Goal: Information Seeking & Learning: Learn about a topic

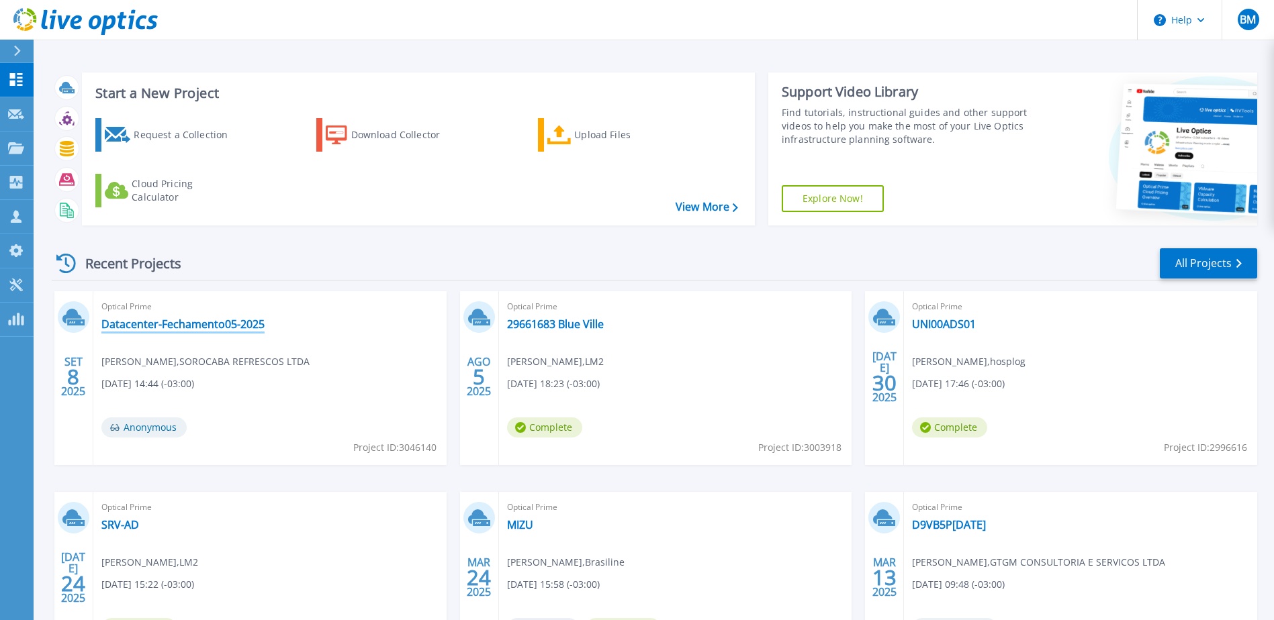
click at [228, 328] on link "Datacenter-Fechamento05-2025" at bounding box center [182, 324] width 163 height 13
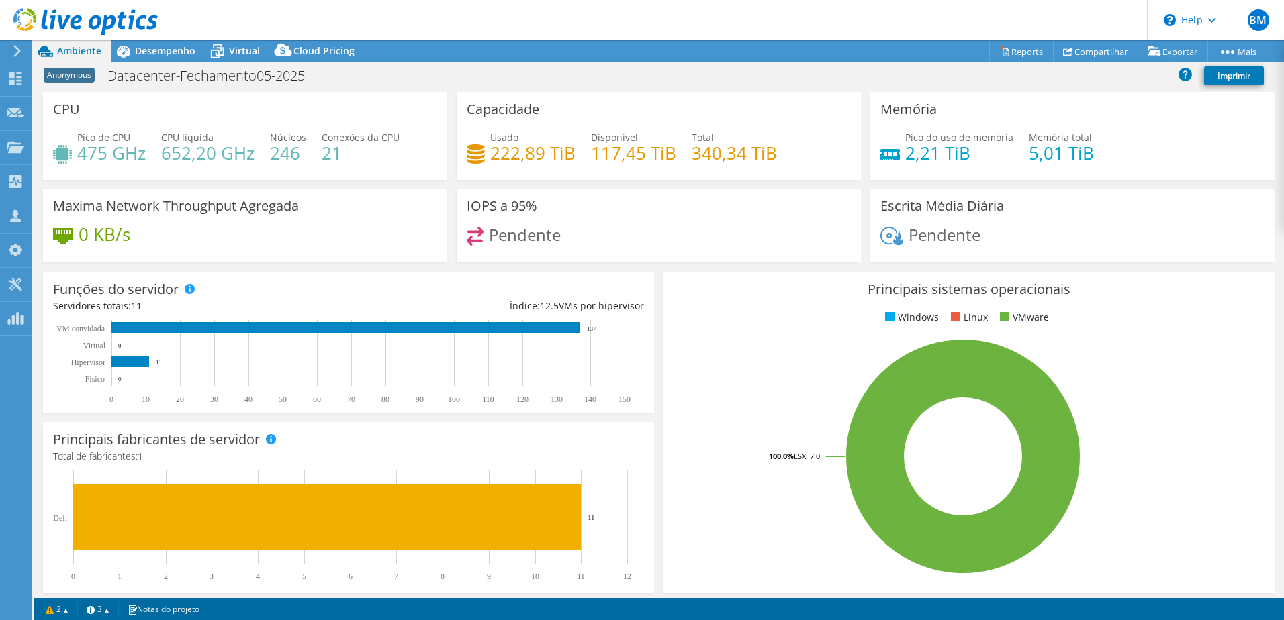
click at [19, 50] on use at bounding box center [16, 51] width 7 height 12
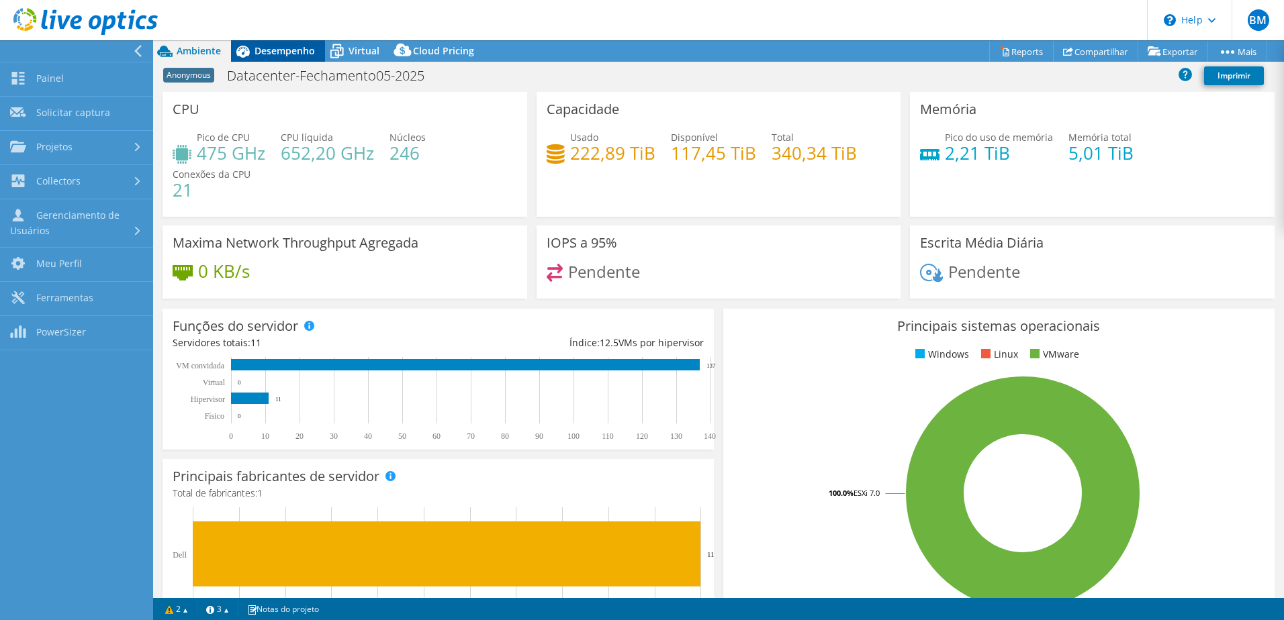
click at [268, 58] on div "Desempenho" at bounding box center [278, 50] width 94 height 21
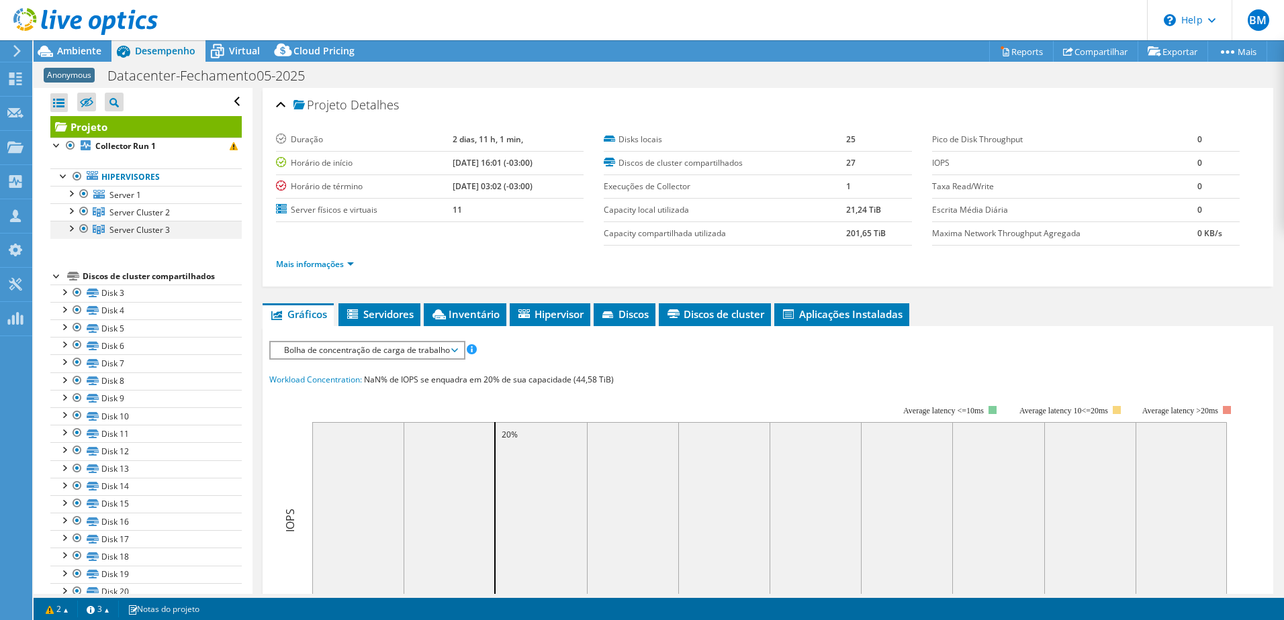
click at [69, 230] on div at bounding box center [70, 227] width 13 height 13
click at [71, 215] on div at bounding box center [70, 209] width 13 height 13
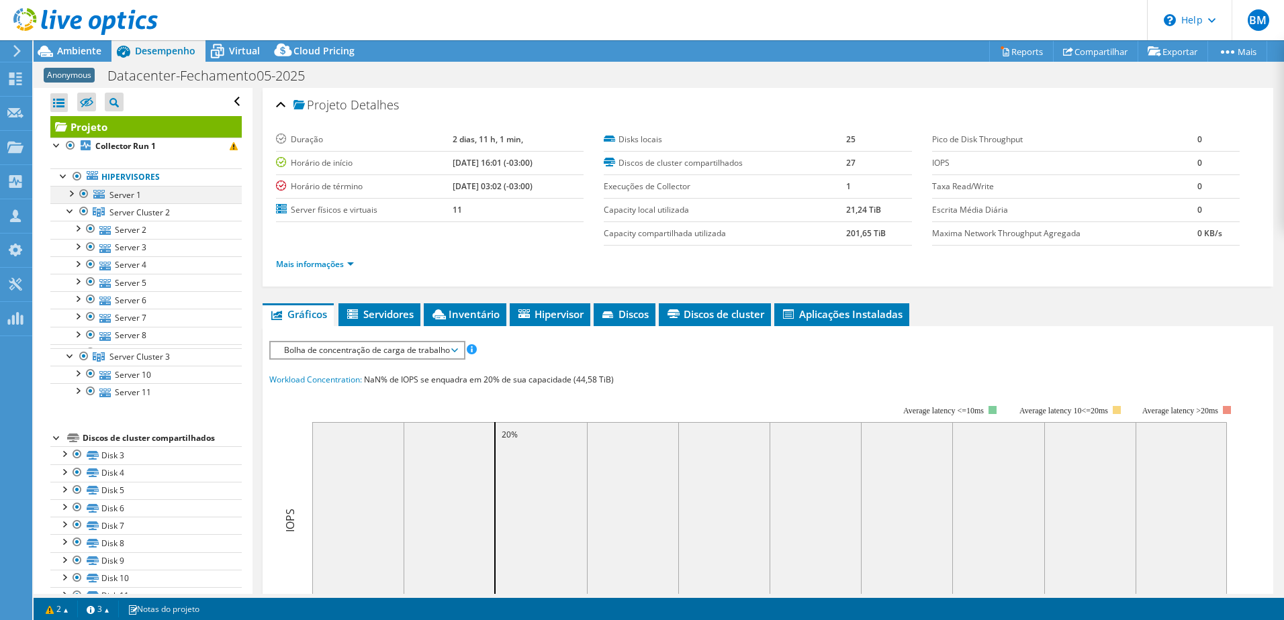
click at [70, 193] on div at bounding box center [70, 192] width 13 height 13
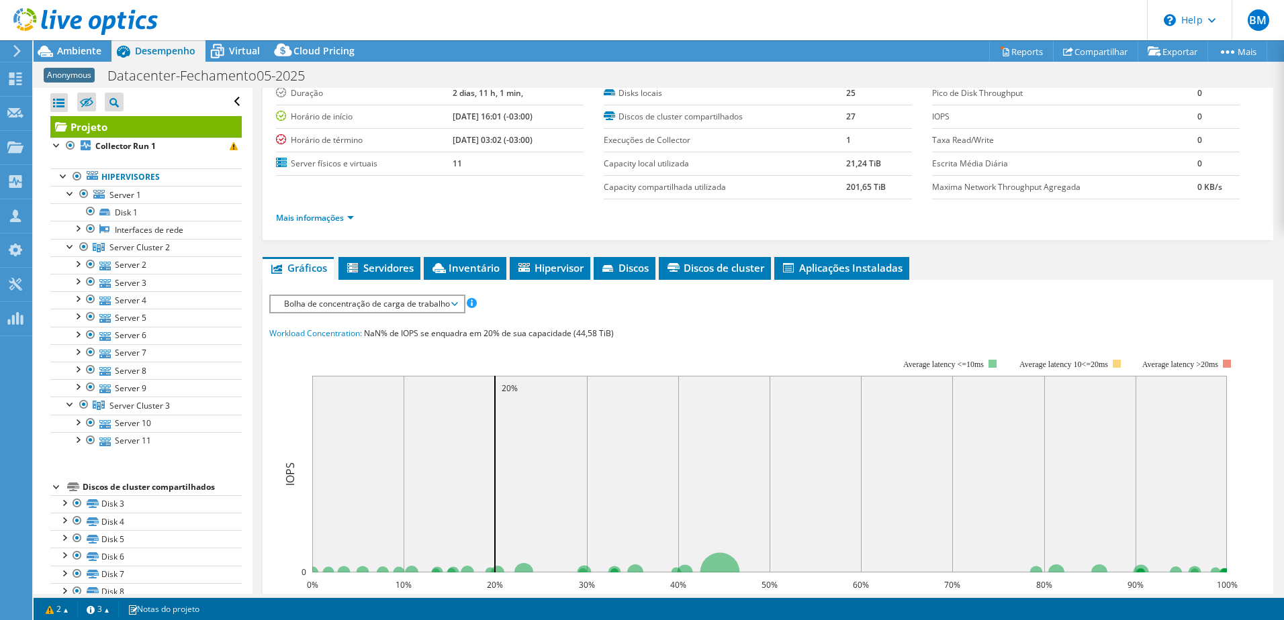
scroll to position [67, 0]
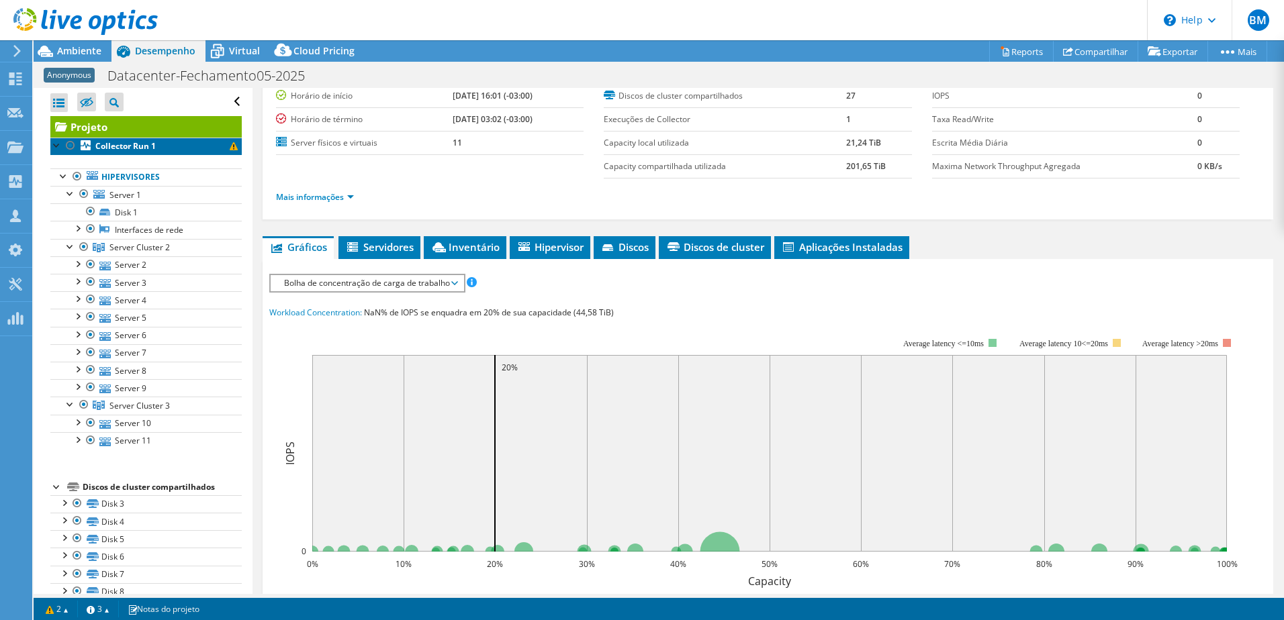
click at [230, 146] on span at bounding box center [234, 146] width 8 height 8
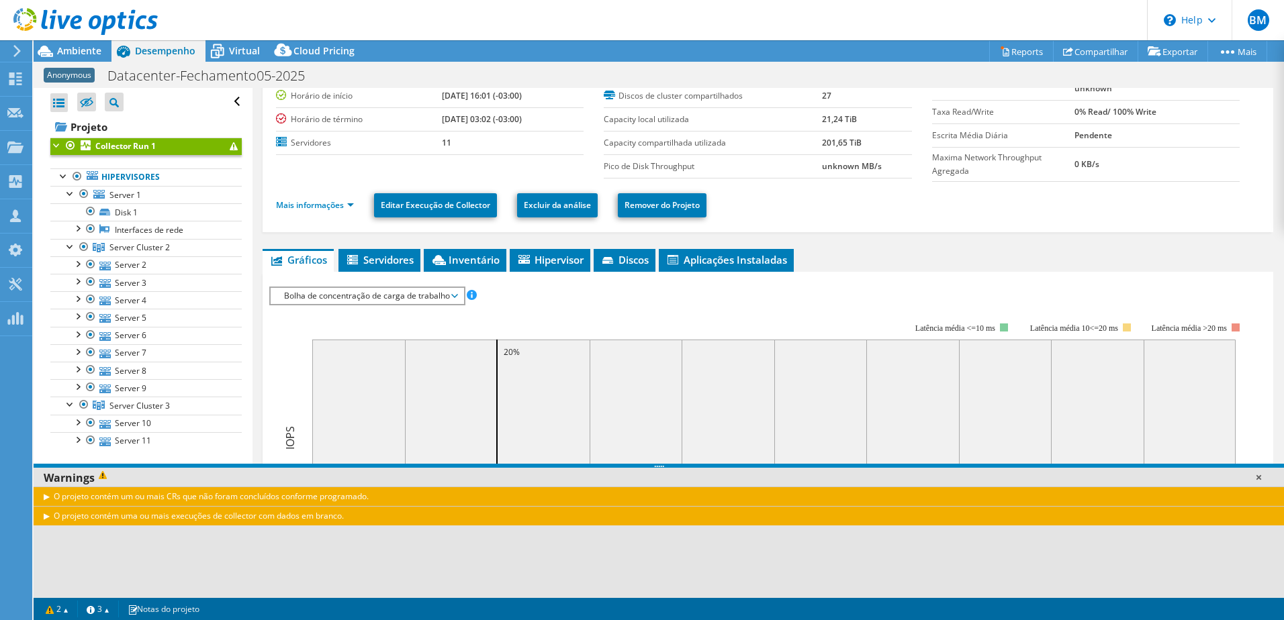
click at [1258, 477] on link at bounding box center [1258, 477] width 13 height 13
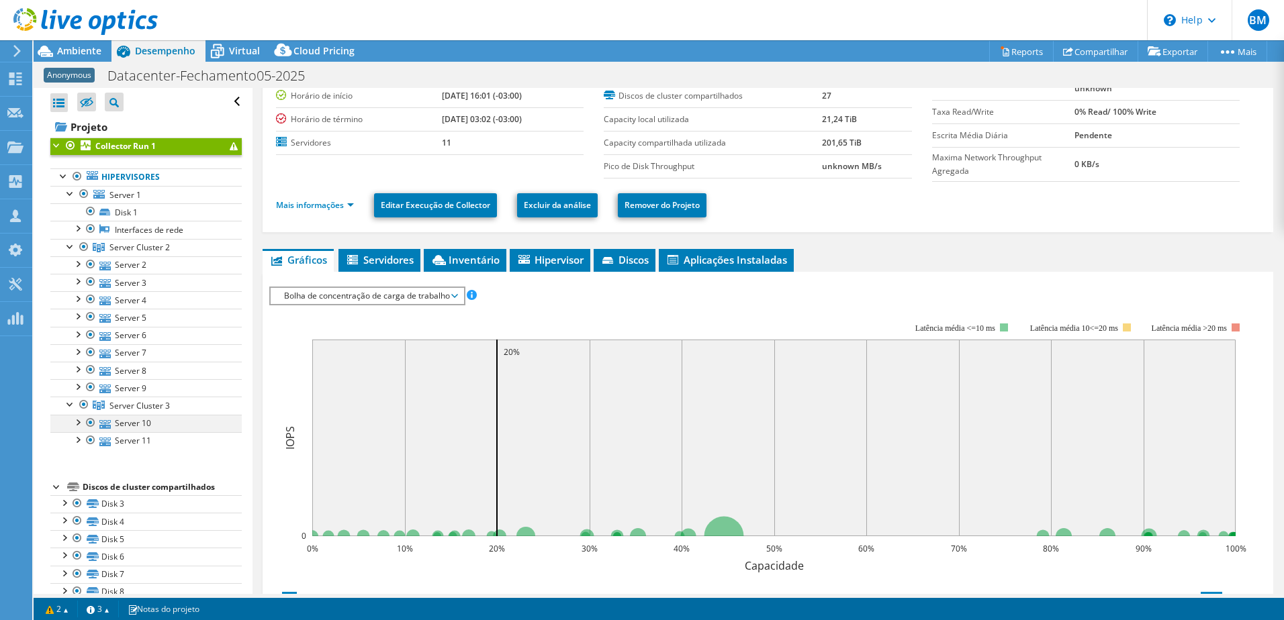
click at [77, 424] on div at bounding box center [77, 421] width 13 height 13
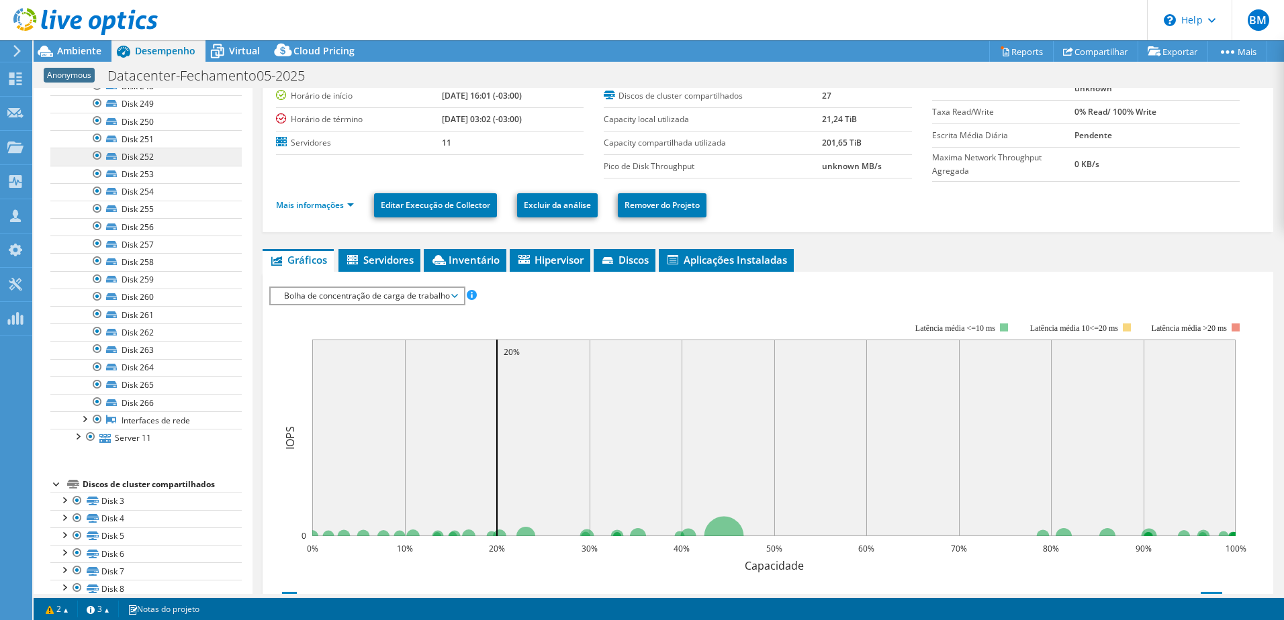
scroll to position [537, 0]
click at [79, 430] on div at bounding box center [77, 428] width 13 height 13
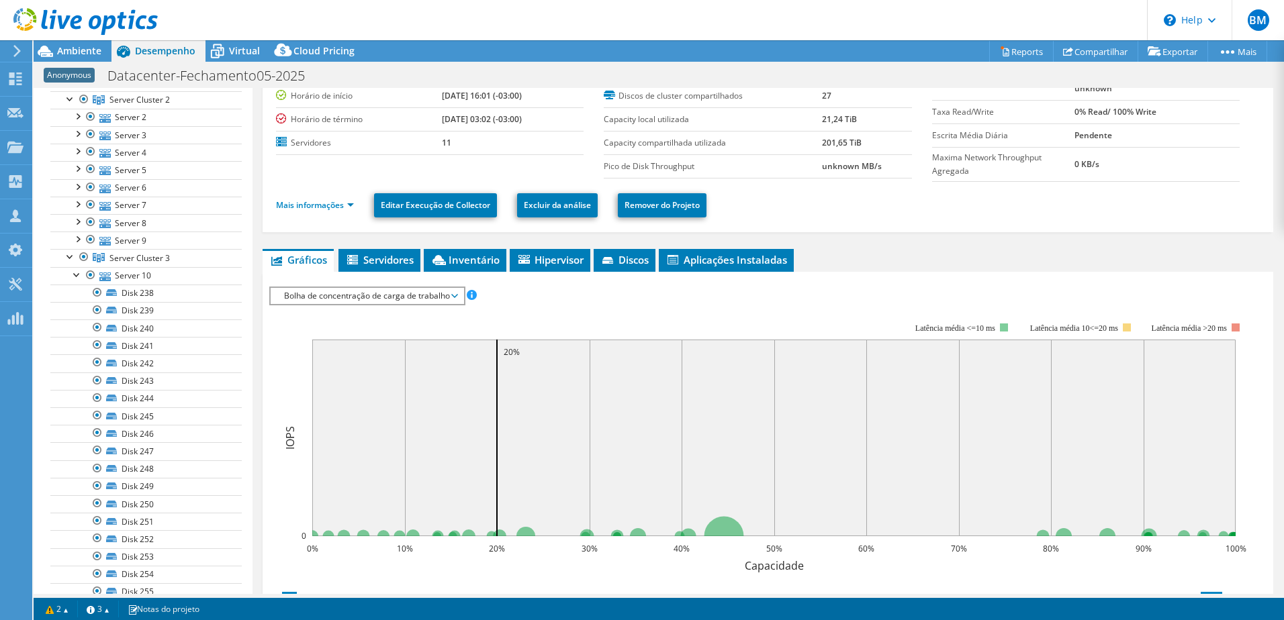
scroll to position [67, 0]
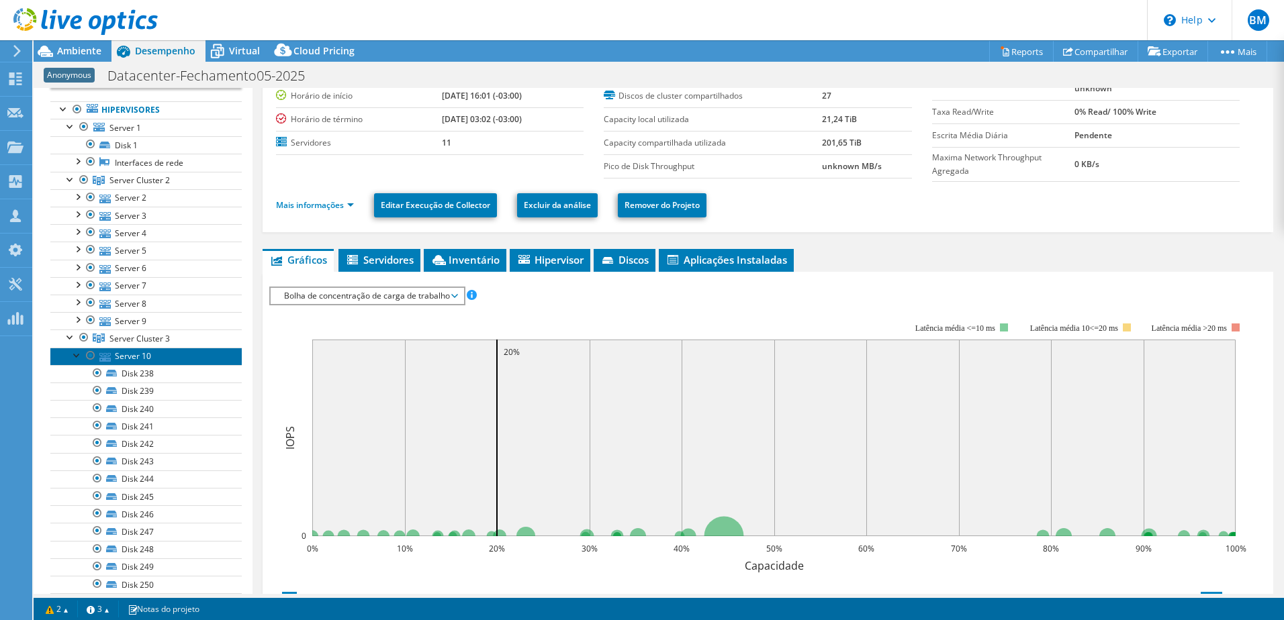
click at [138, 357] on link "Server 10" at bounding box center [145, 356] width 191 height 17
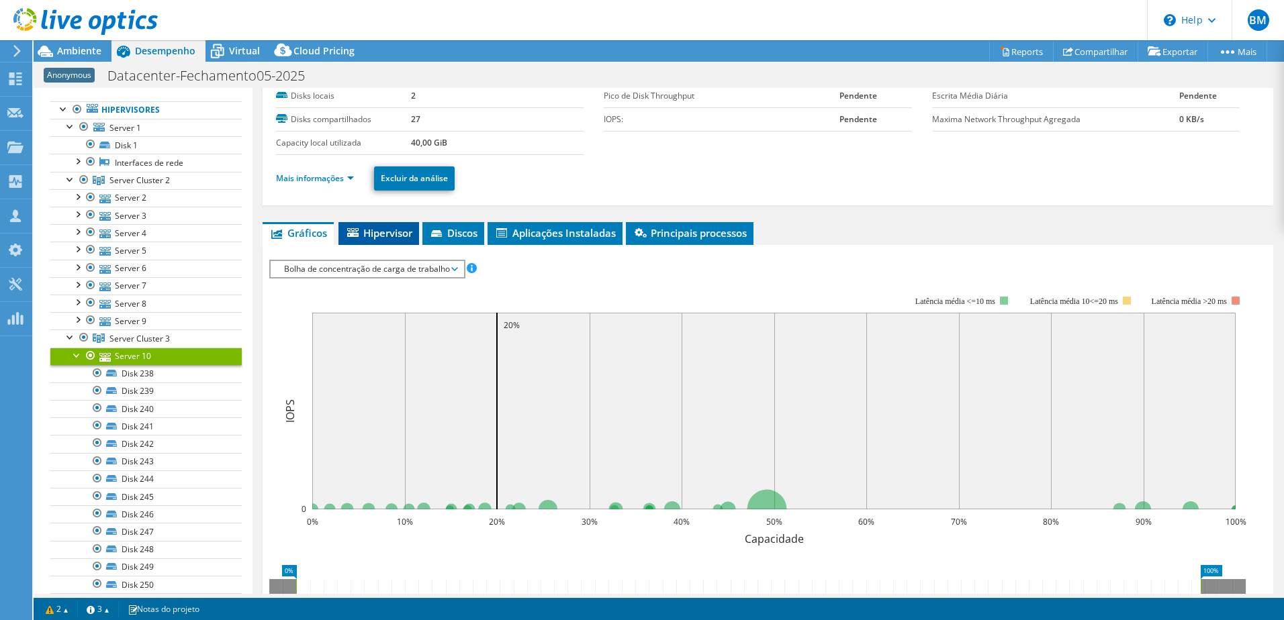
click at [398, 234] on span "Hipervisor" at bounding box center [378, 232] width 67 height 13
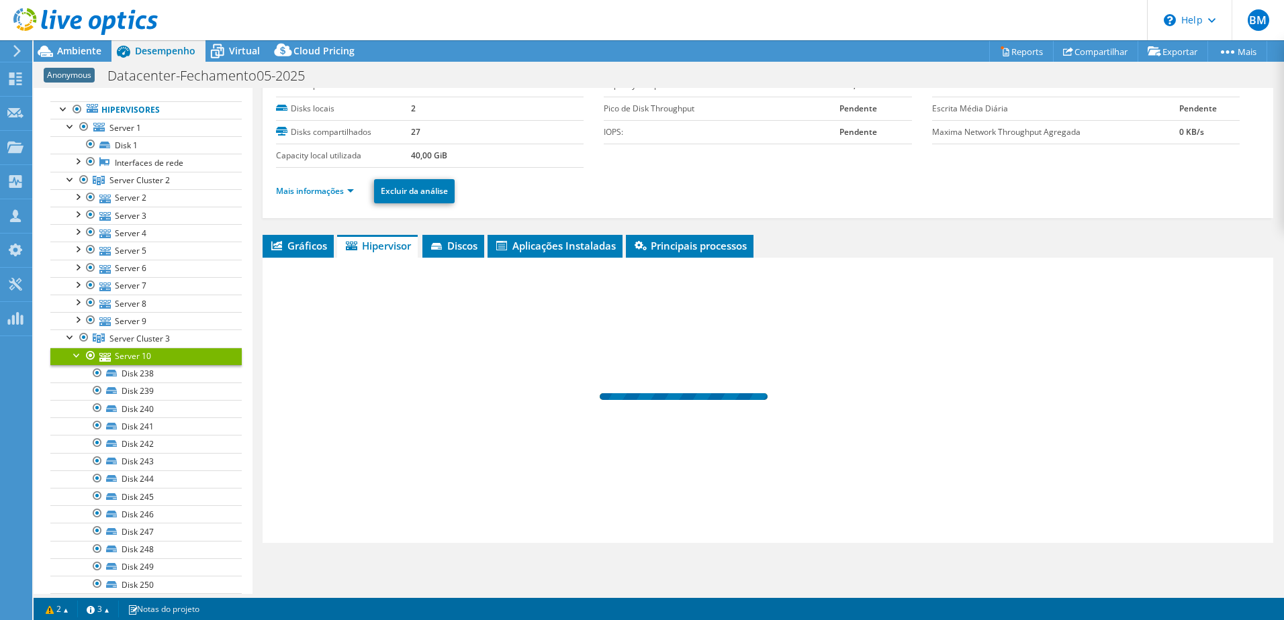
scroll to position [54, 0]
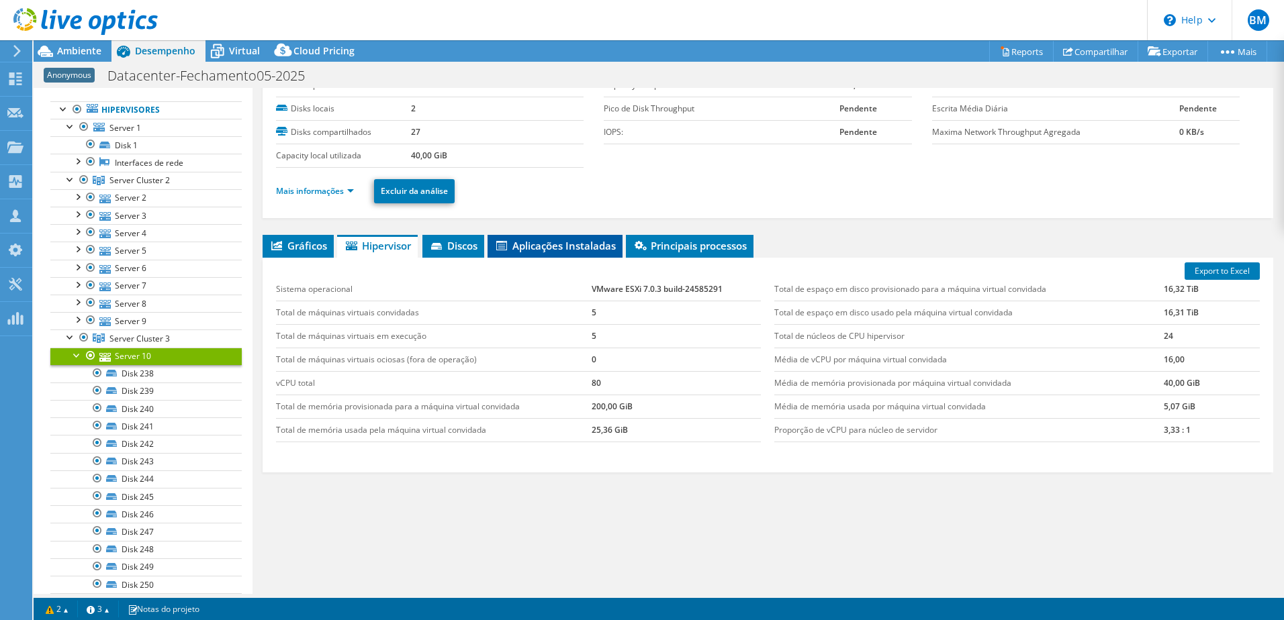
click at [586, 248] on span "Aplicações Instaladas" at bounding box center [555, 245] width 122 height 13
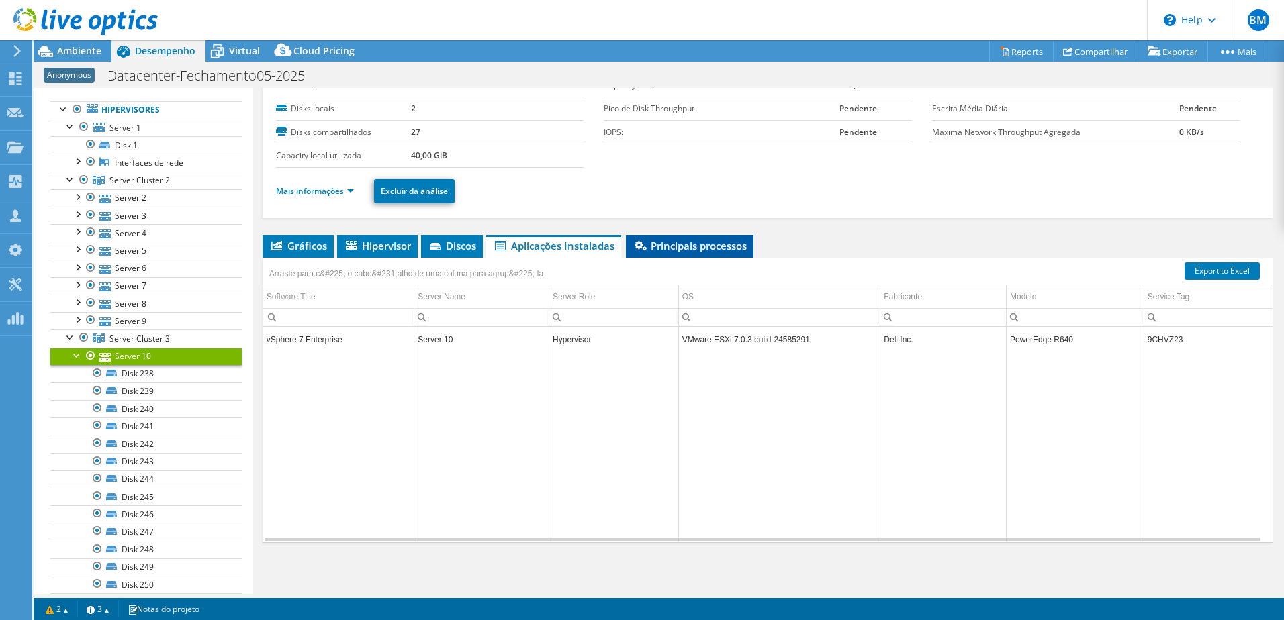
click at [689, 245] on span "Principais processos" at bounding box center [690, 245] width 114 height 13
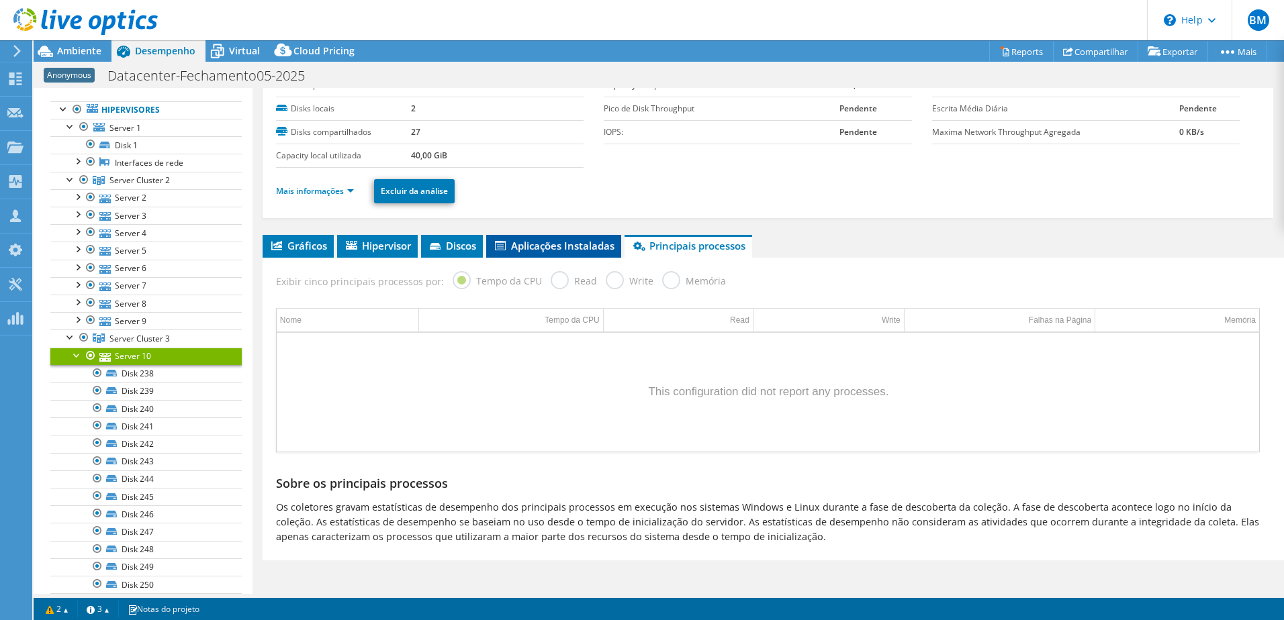
click at [563, 246] on span "Aplicações Instaladas" at bounding box center [554, 245] width 122 height 13
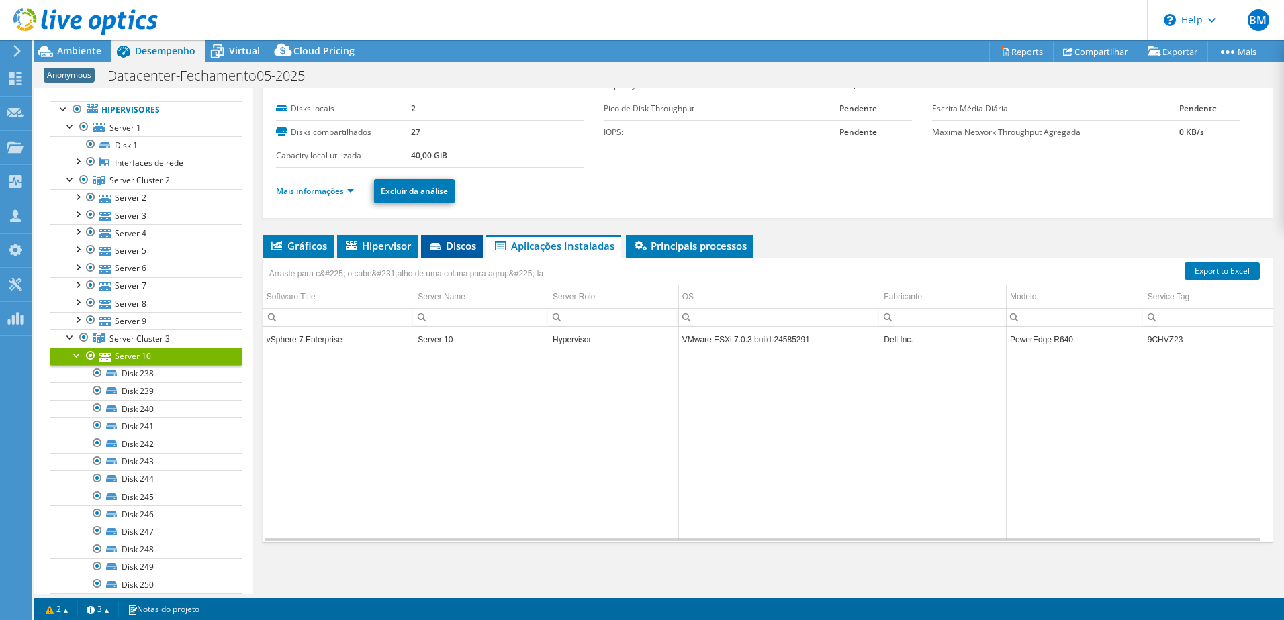
click at [442, 250] on icon at bounding box center [436, 247] width 13 height 9
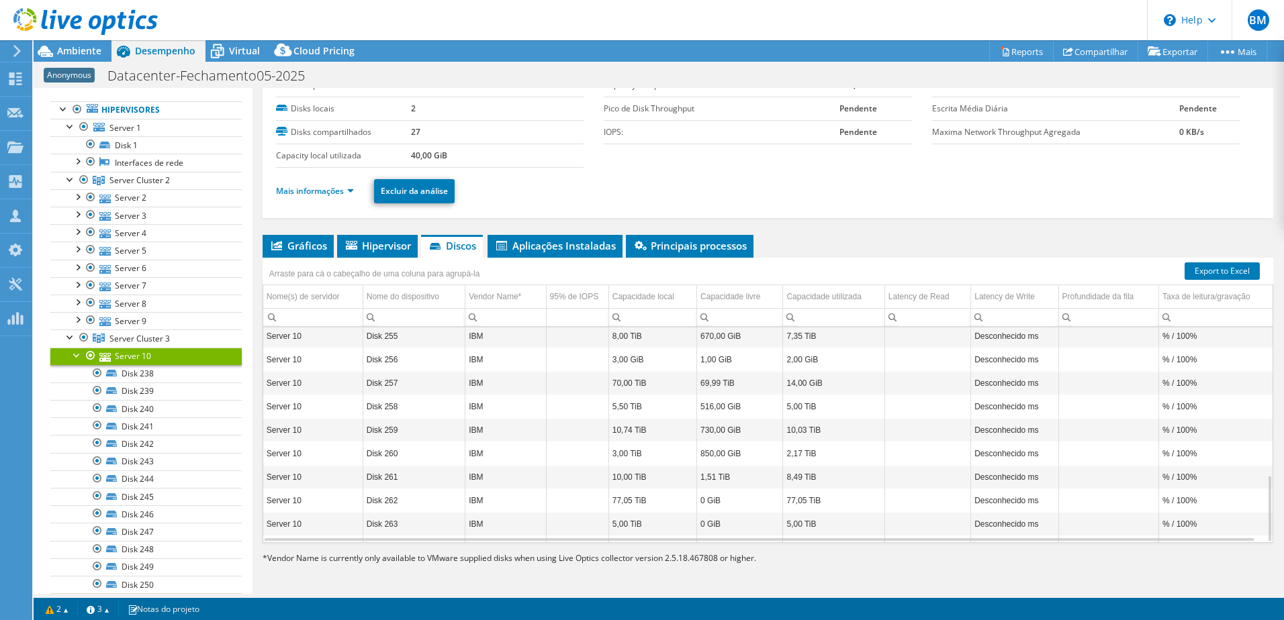
scroll to position [473, 0]
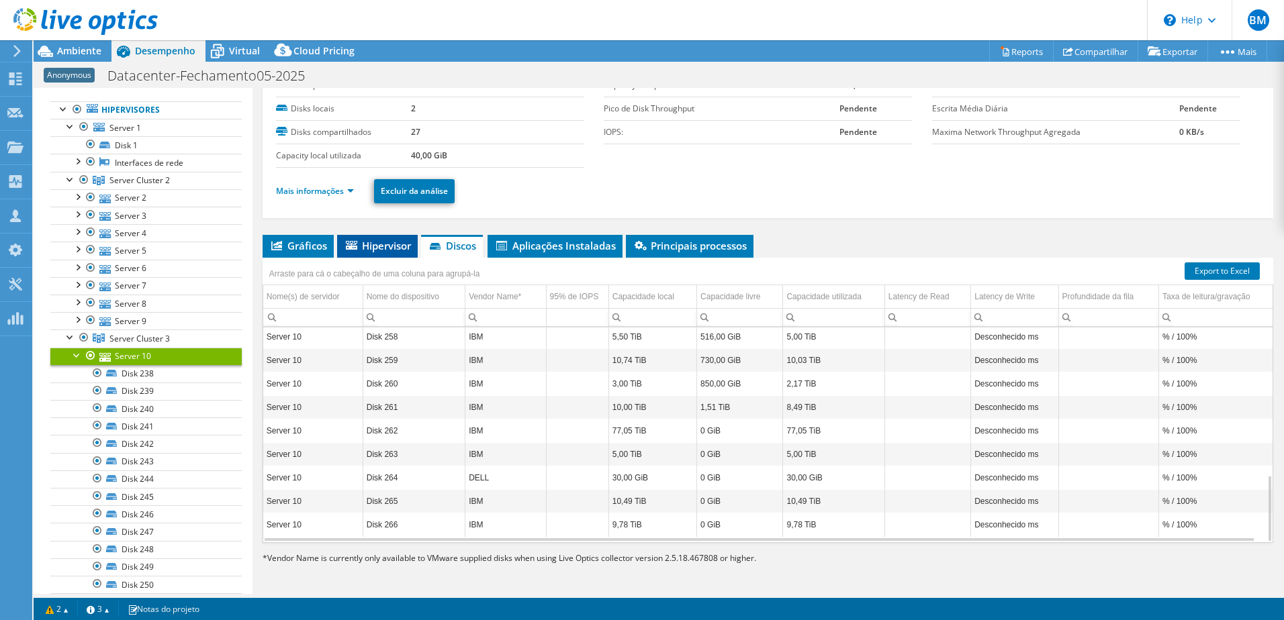
click at [386, 242] on span "Hipervisor" at bounding box center [377, 245] width 67 height 13
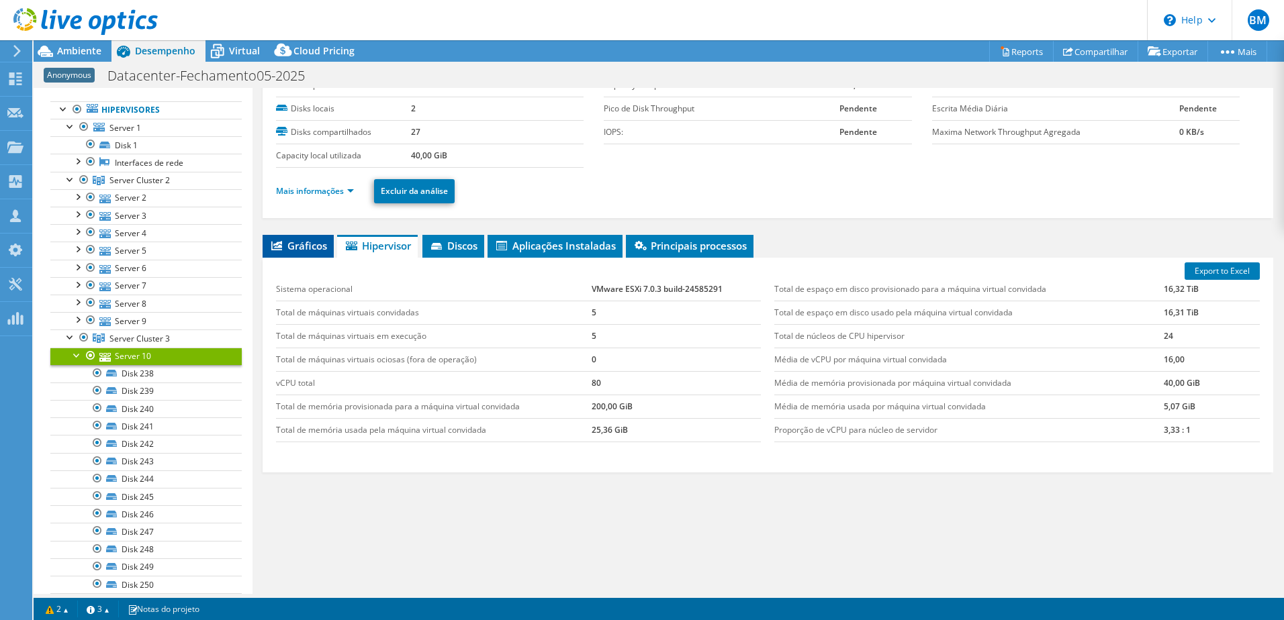
click at [310, 257] on li "Gráficos" at bounding box center [298, 246] width 71 height 23
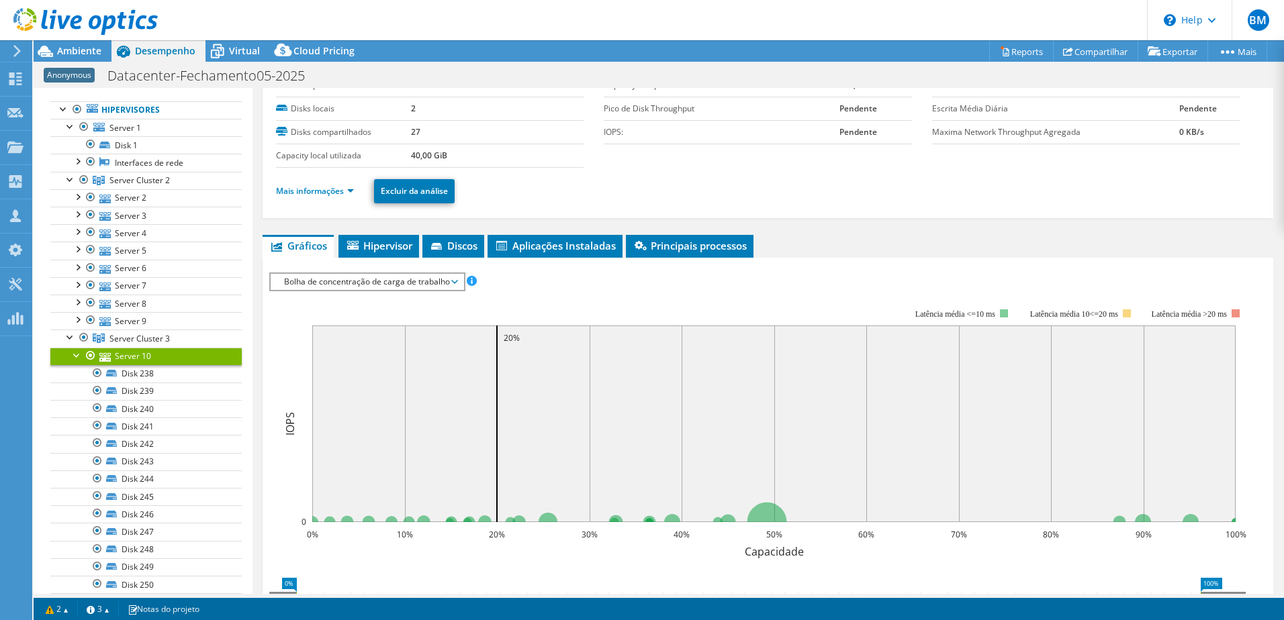
click at [379, 259] on div "IOPS Disk Throughput Tamanho de E/S Latência Profundidade da fila Porcentagem d…" at bounding box center [767, 499] width 997 height 483
click at [381, 245] on span "Hipervisor" at bounding box center [378, 245] width 67 height 13
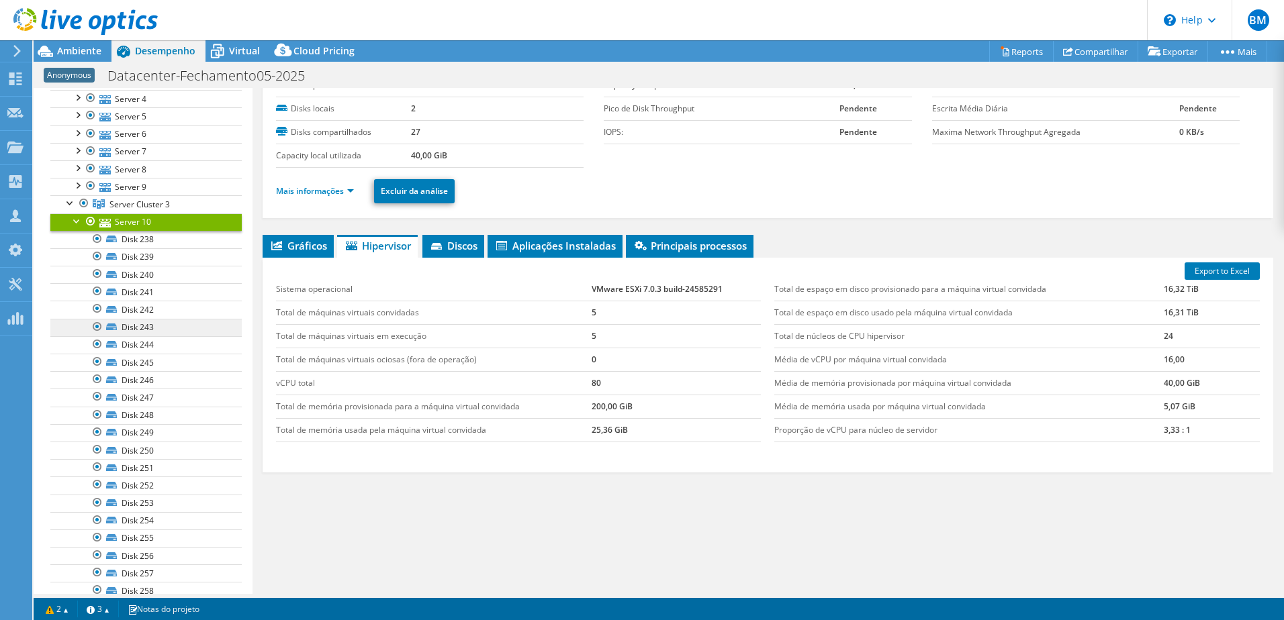
scroll to position [134, 0]
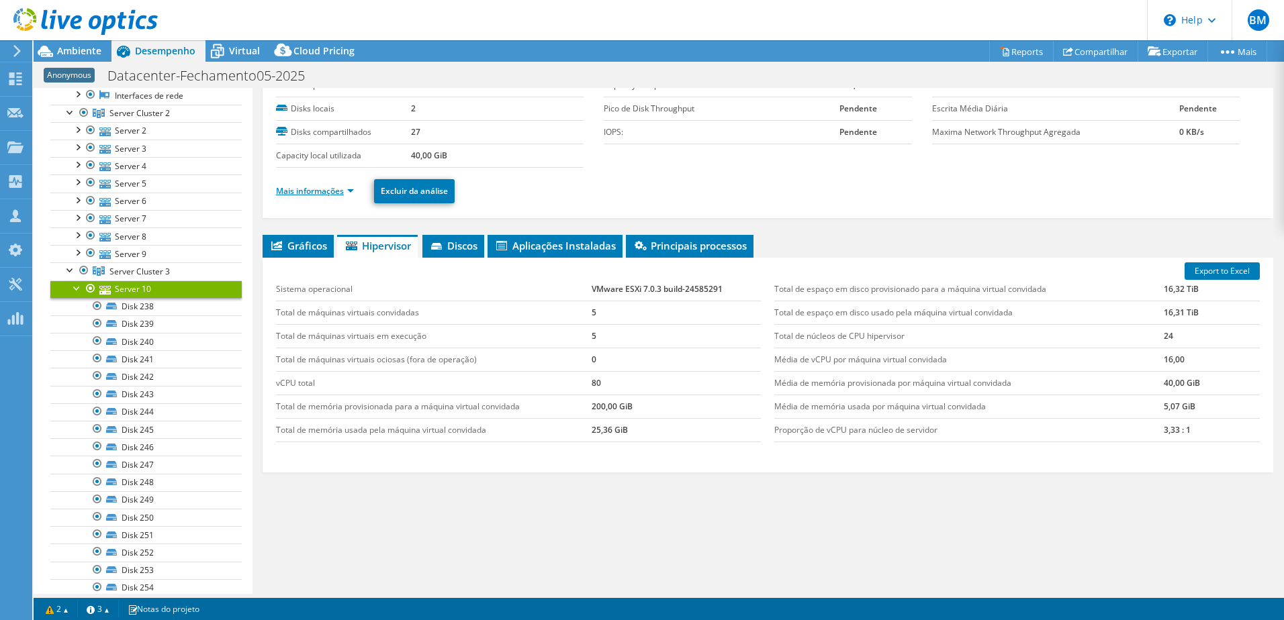
click at [329, 195] on link "Mais informações" at bounding box center [315, 190] width 78 height 11
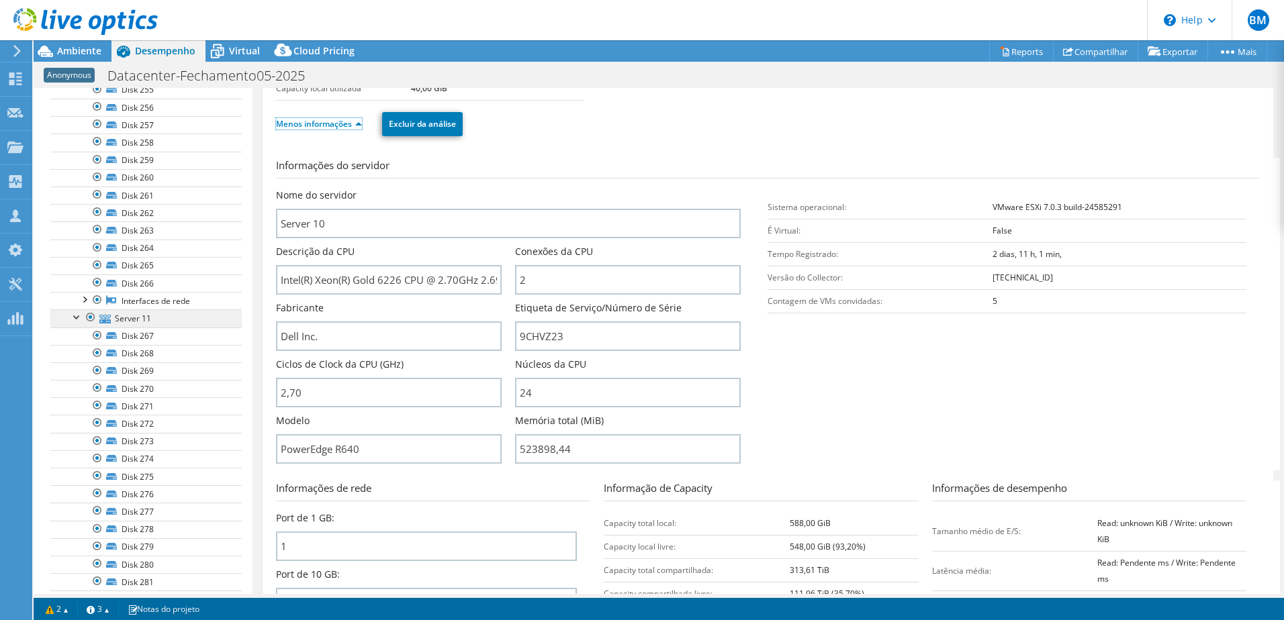
scroll to position [671, 0]
click at [111, 299] on link "Server 11" at bounding box center [145, 296] width 191 height 17
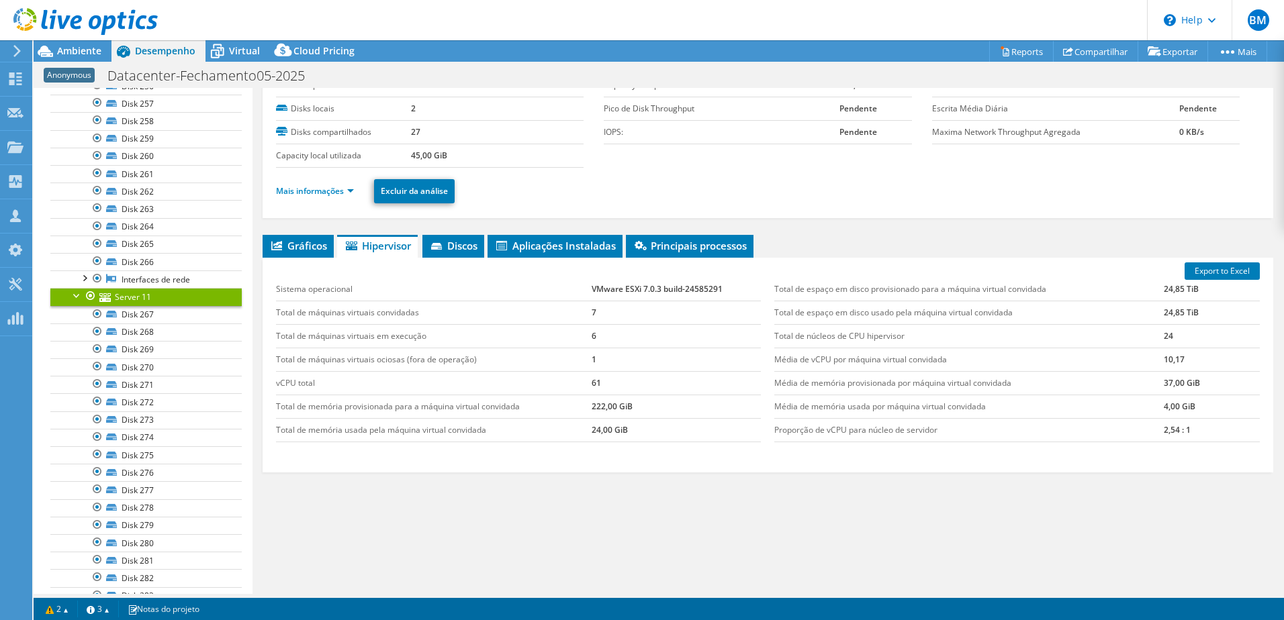
scroll to position [54, 0]
click at [88, 298] on div at bounding box center [90, 296] width 13 height 16
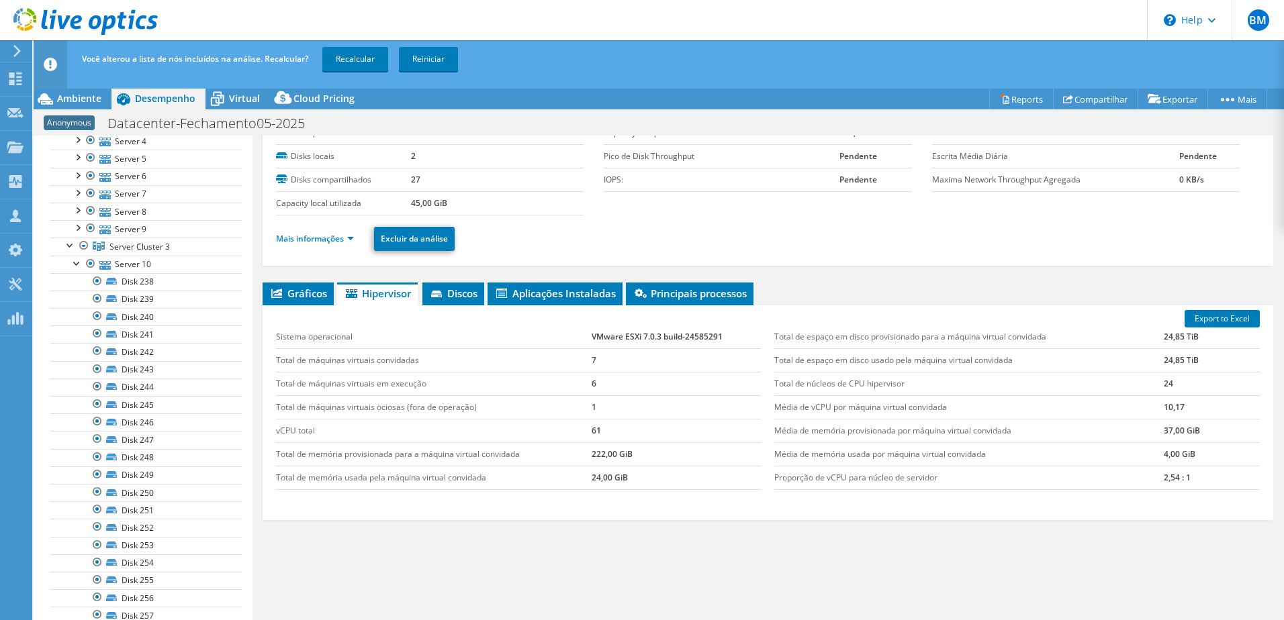
scroll to position [201, 0]
click at [89, 269] on div at bounding box center [90, 269] width 13 height 16
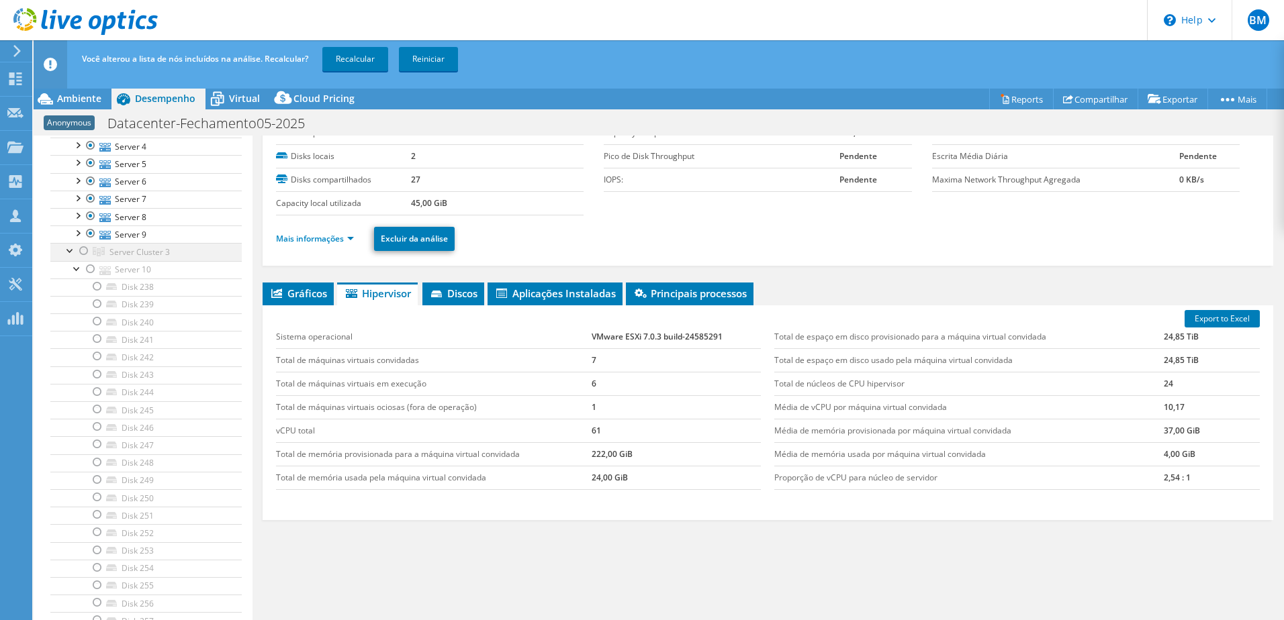
click at [65, 250] on div at bounding box center [70, 249] width 13 height 13
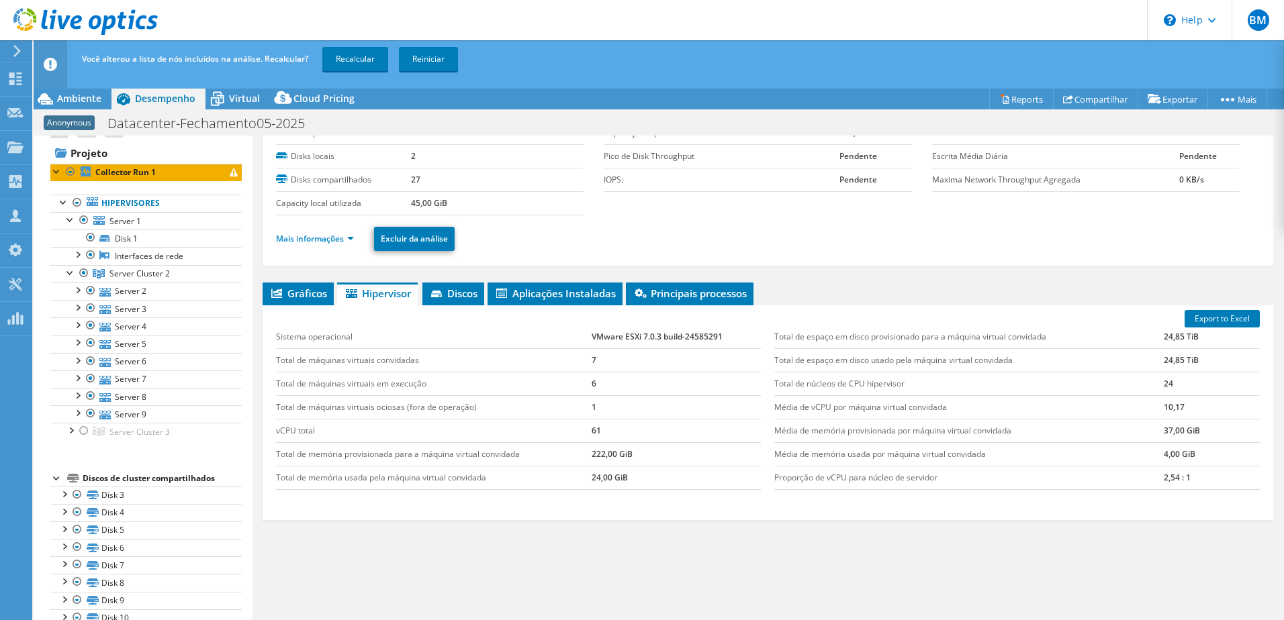
scroll to position [0, 0]
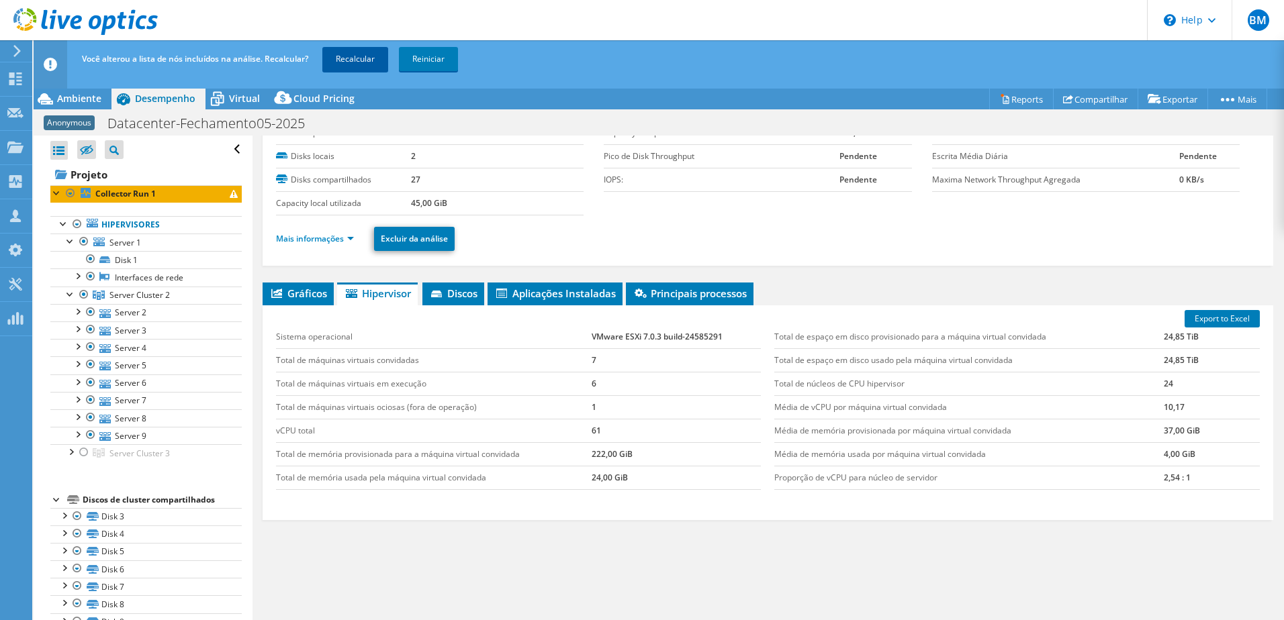
click at [361, 56] on link "Recalcular" at bounding box center [355, 59] width 66 height 24
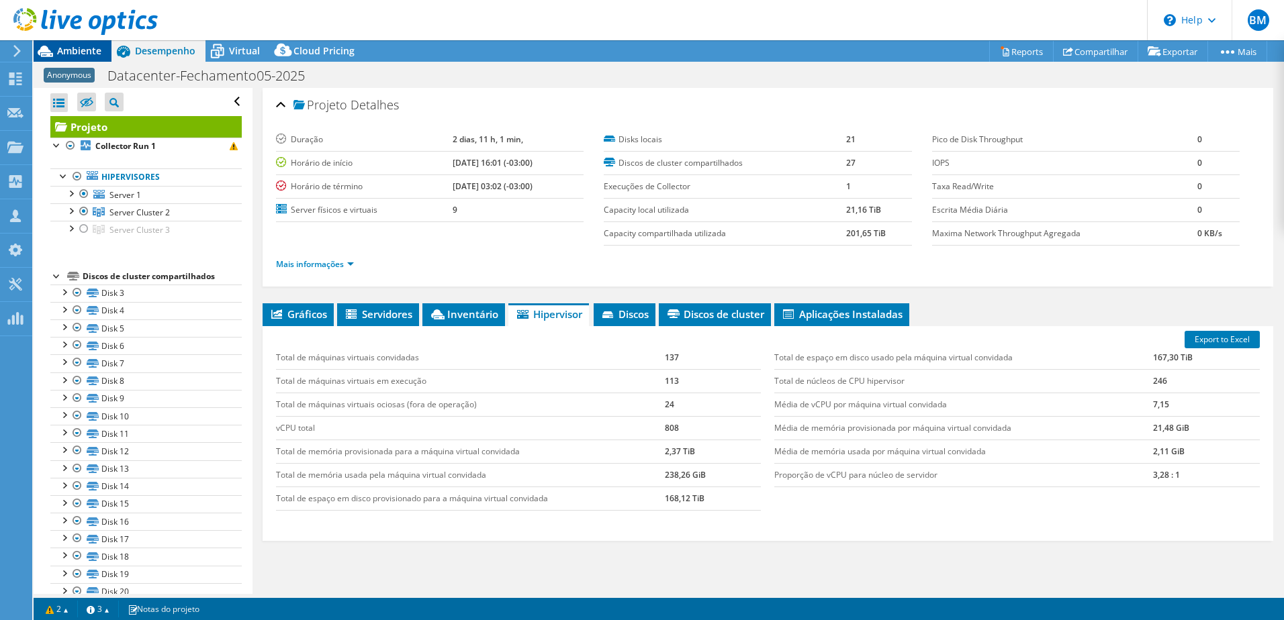
click at [66, 54] on span "Ambiente" at bounding box center [79, 50] width 44 height 13
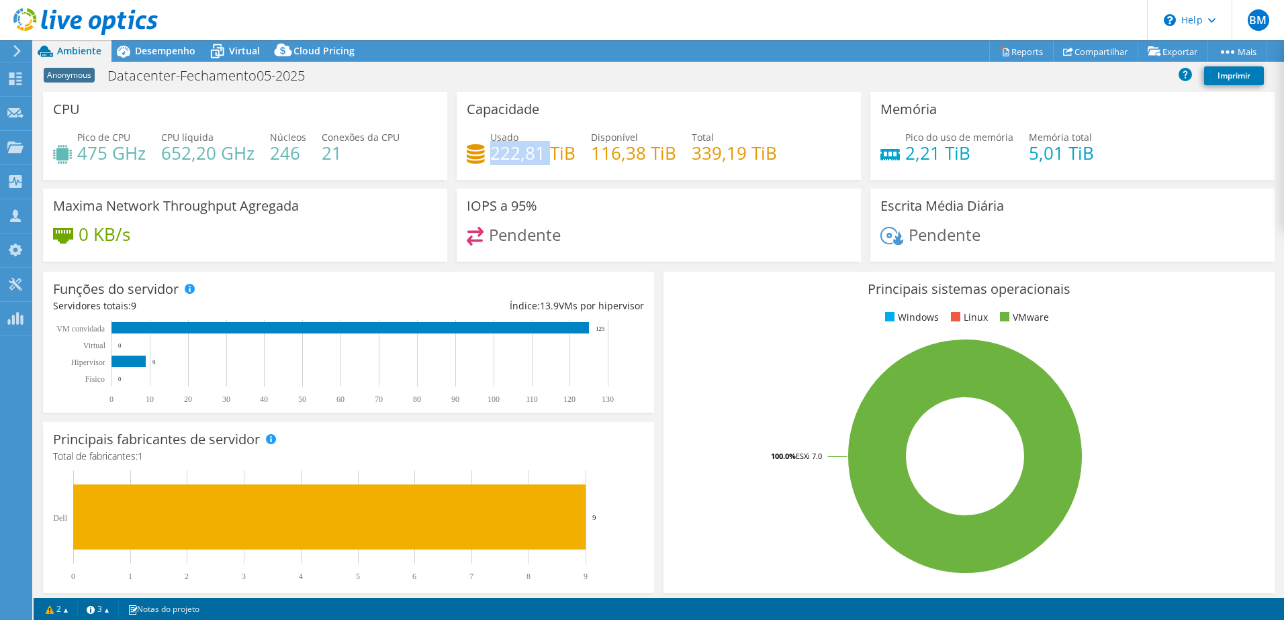
drag, startPoint x: 487, startPoint y: 150, endPoint x: 551, endPoint y: 152, distance: 63.1
click at [551, 152] on h4 "222,81 TiB" at bounding box center [532, 153] width 85 height 15
drag, startPoint x: 551, startPoint y: 152, endPoint x: 590, endPoint y: 172, distance: 44.4
click at [590, 172] on div "Usado 222,81 TiB Disponível 116,38 TiB Total 339,19 TiB" at bounding box center [659, 152] width 384 height 44
drag, startPoint x: 490, startPoint y: 153, endPoint x: 577, endPoint y: 155, distance: 86.6
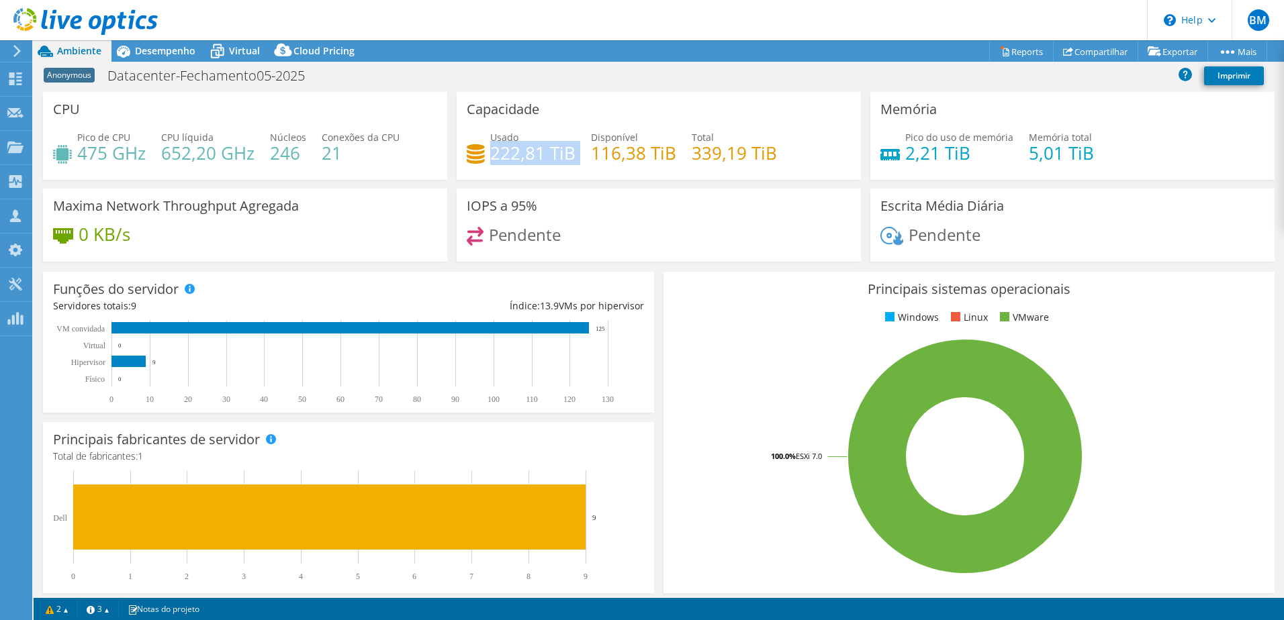
click at [577, 155] on div "Usado 222,81 TiB Disponível 116,38 TiB Total 339,19 TiB" at bounding box center [659, 152] width 384 height 44
drag, startPoint x: 577, startPoint y: 155, endPoint x: 690, endPoint y: 156, distance: 113.5
click at [692, 158] on h4 "339,19 TiB" at bounding box center [734, 153] width 85 height 15
drag, startPoint x: 589, startPoint y: 148, endPoint x: 644, endPoint y: 150, distance: 55.1
click at [644, 150] on h4 "116,38 TiB" at bounding box center [633, 153] width 85 height 15
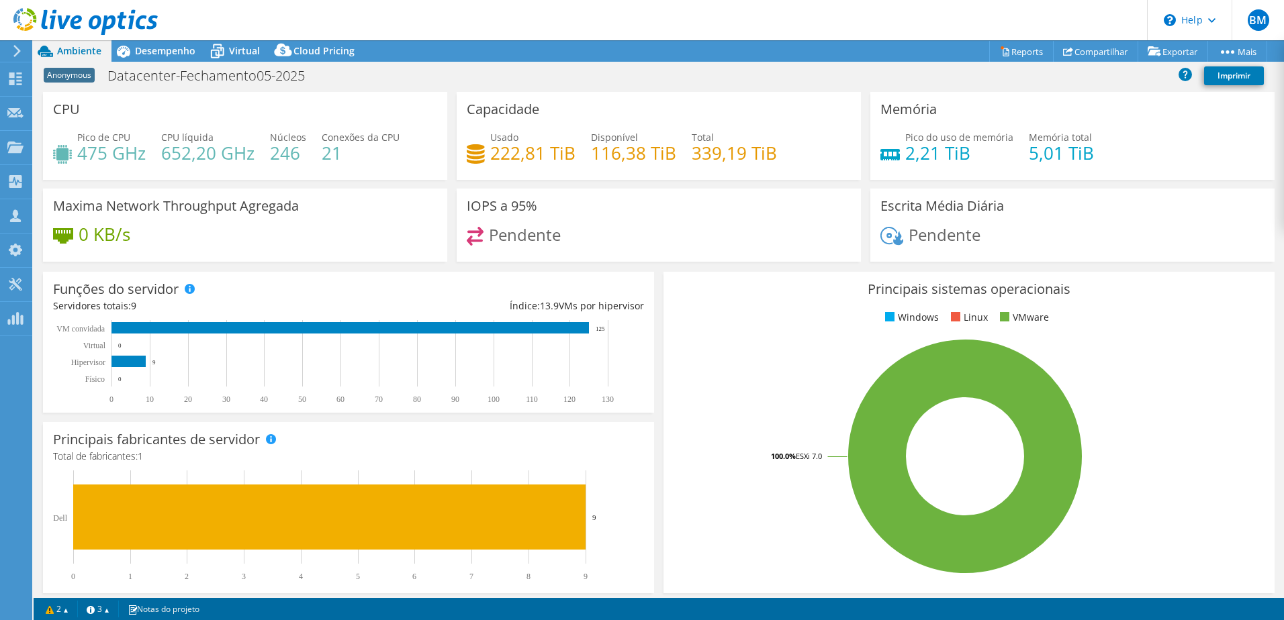
drag, startPoint x: 644, startPoint y: 150, endPoint x: 686, endPoint y: 156, distance: 42.1
click at [686, 156] on div "Usado 222,81 TiB Disponível 116,38 TiB Total 339,19 TiB" at bounding box center [659, 152] width 384 height 44
drag, startPoint x: 686, startPoint y: 152, endPoint x: 767, endPoint y: 154, distance: 81.3
click at [767, 154] on h4 "339,19 TiB" at bounding box center [734, 153] width 85 height 15
drag, startPoint x: 767, startPoint y: 154, endPoint x: 727, endPoint y: 223, distance: 80.0
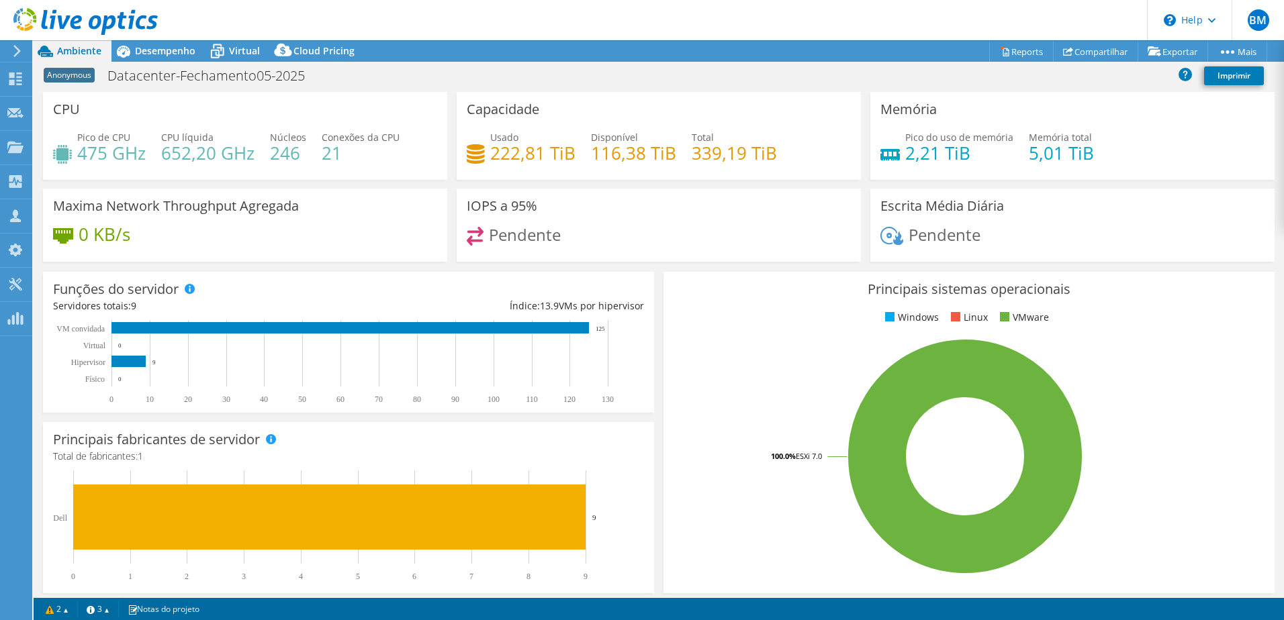
click at [727, 223] on div "IOPS a 95% [GEOGRAPHIC_DATA]" at bounding box center [659, 225] width 404 height 73
